Goal: Entertainment & Leisure: Consume media (video, audio)

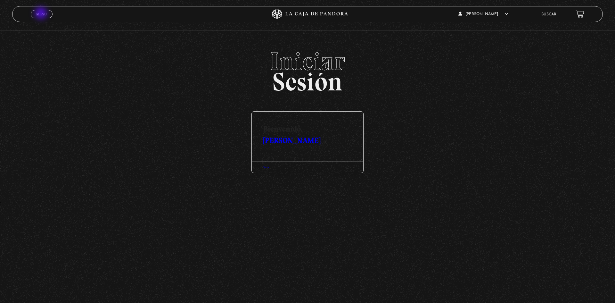
click at [42, 14] on span "Menu" at bounding box center [41, 14] width 11 height 4
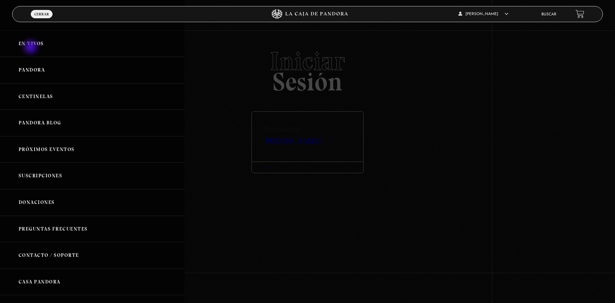
click at [31, 47] on link "En vivos" at bounding box center [92, 43] width 184 height 27
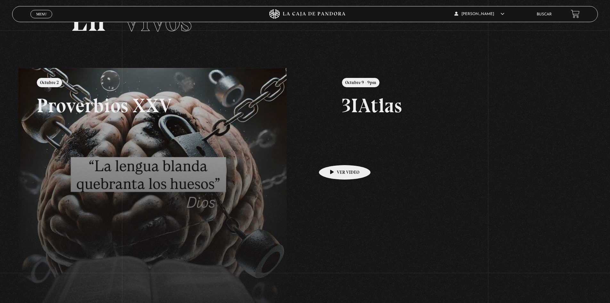
scroll to position [96, 0]
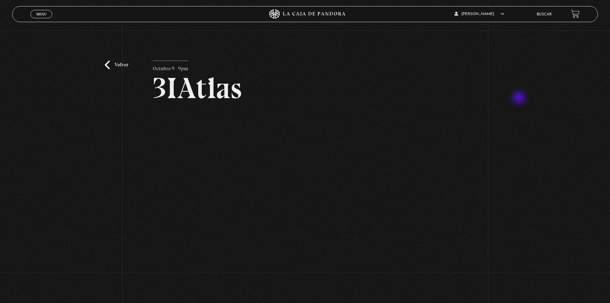
click at [520, 98] on div "Volver Octubre 9 - 9pm 3IAtlas" at bounding box center [305, 163] width 610 height 266
